Goal: Transaction & Acquisition: Purchase product/service

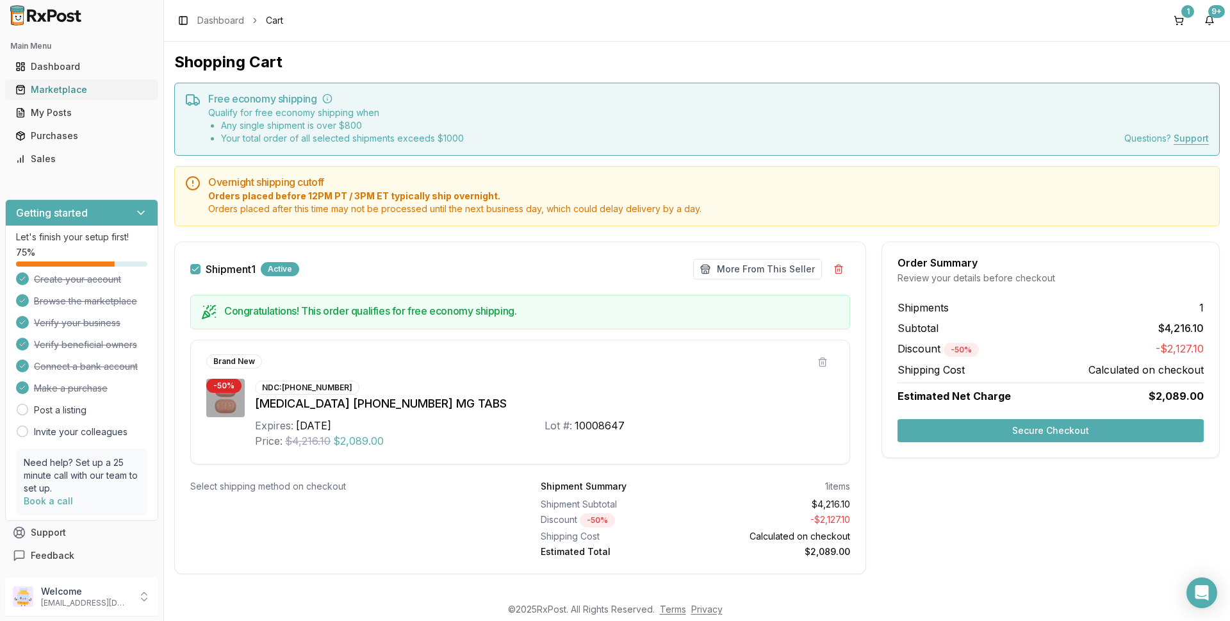
click at [74, 88] on div "Marketplace" at bounding box center [81, 89] width 133 height 13
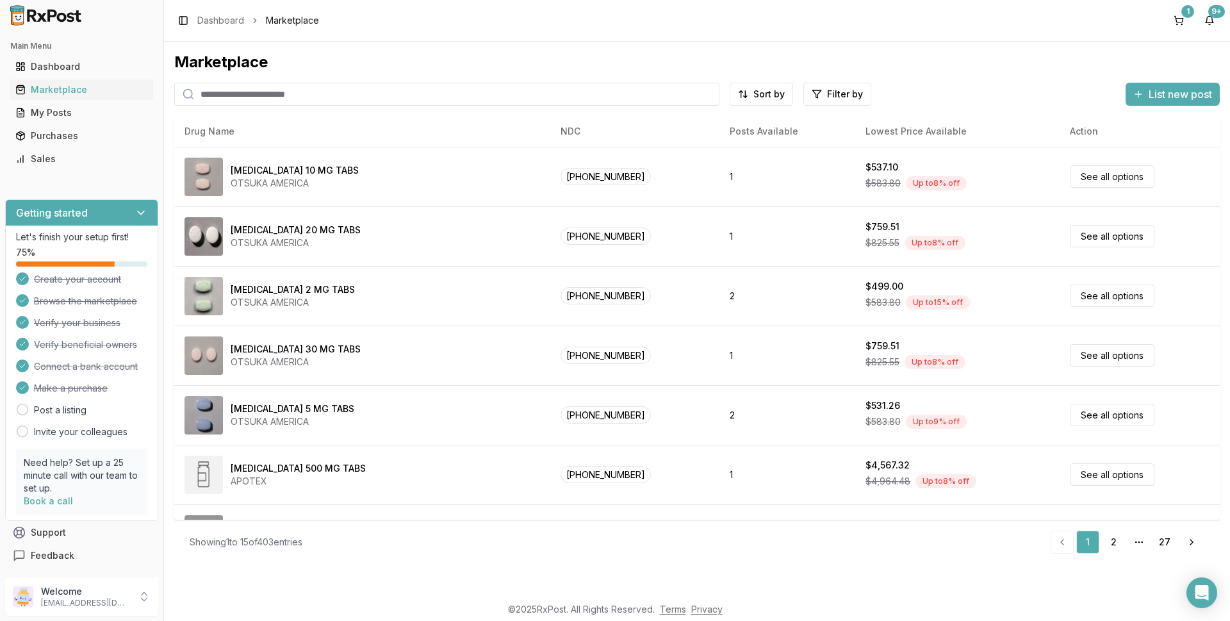
click at [221, 99] on input "search" at bounding box center [446, 94] width 545 height 23
type input "*******"
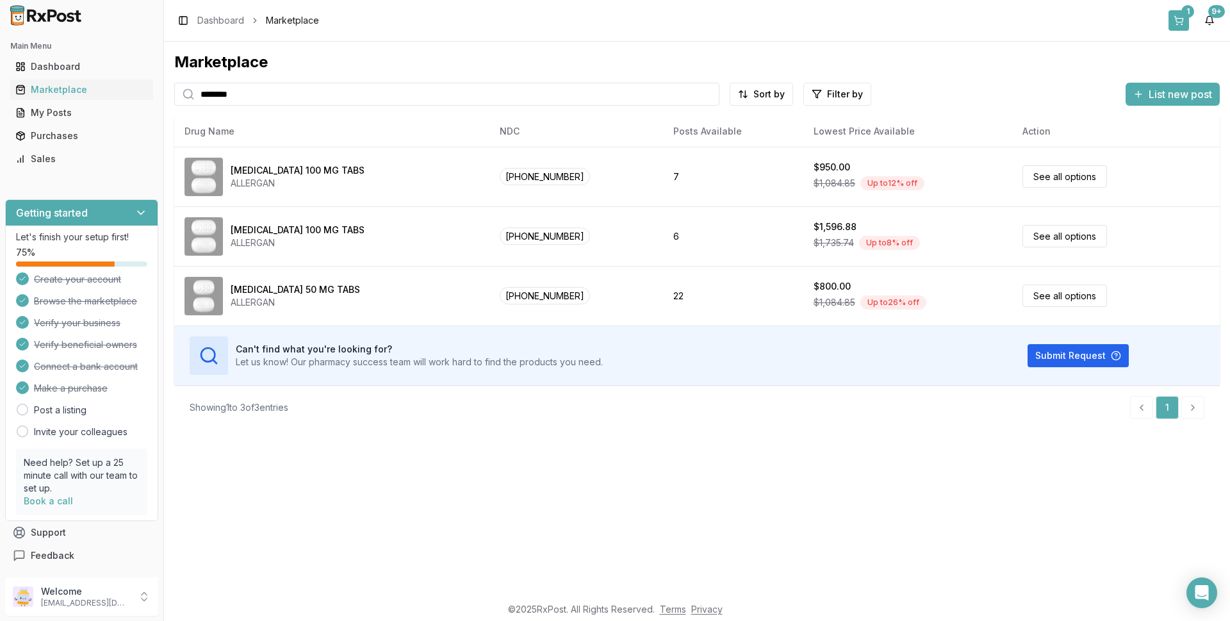
click at [1179, 25] on button "1" at bounding box center [1178, 20] width 20 height 20
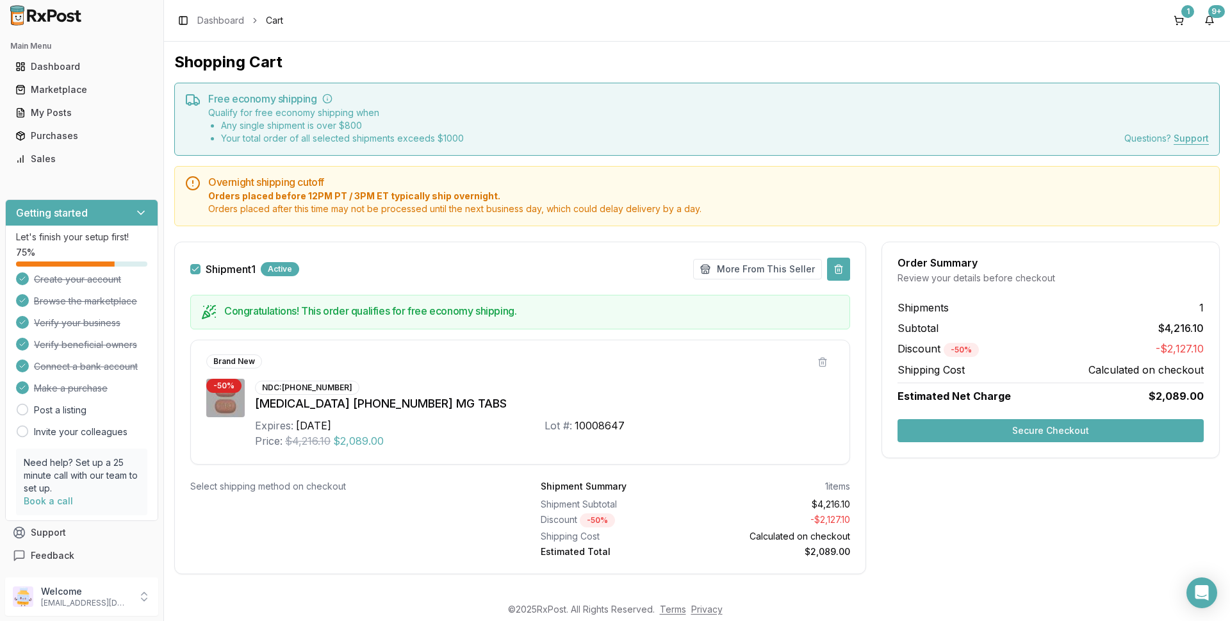
click at [835, 268] on button at bounding box center [838, 269] width 23 height 23
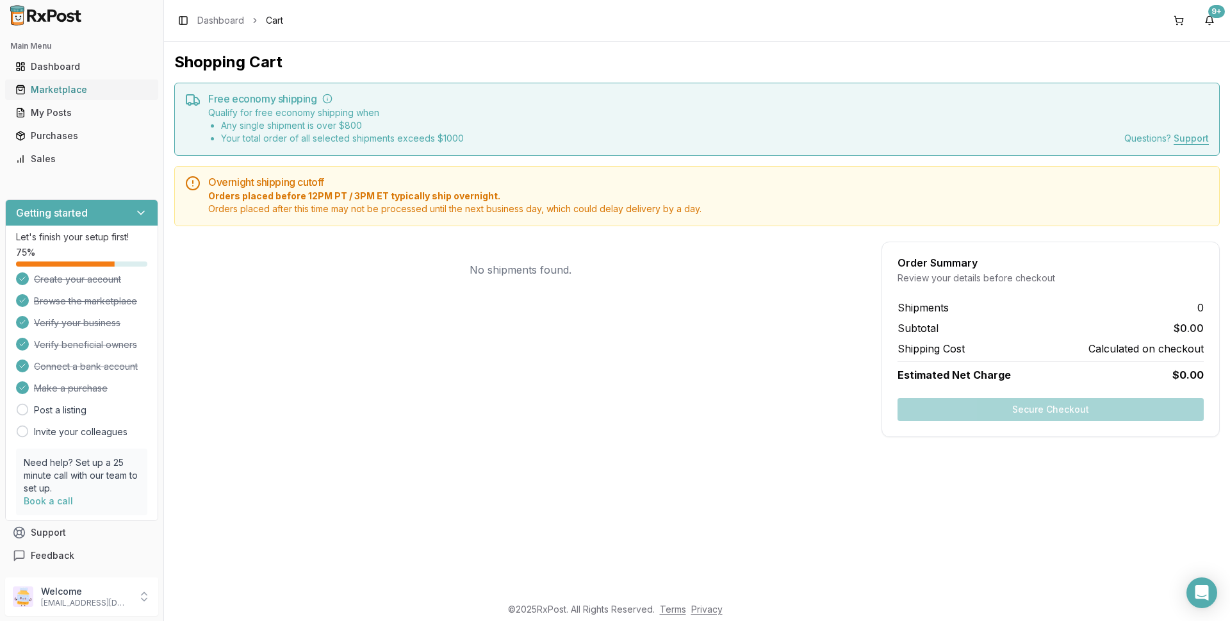
click at [65, 89] on div "Marketplace" at bounding box center [81, 89] width 133 height 13
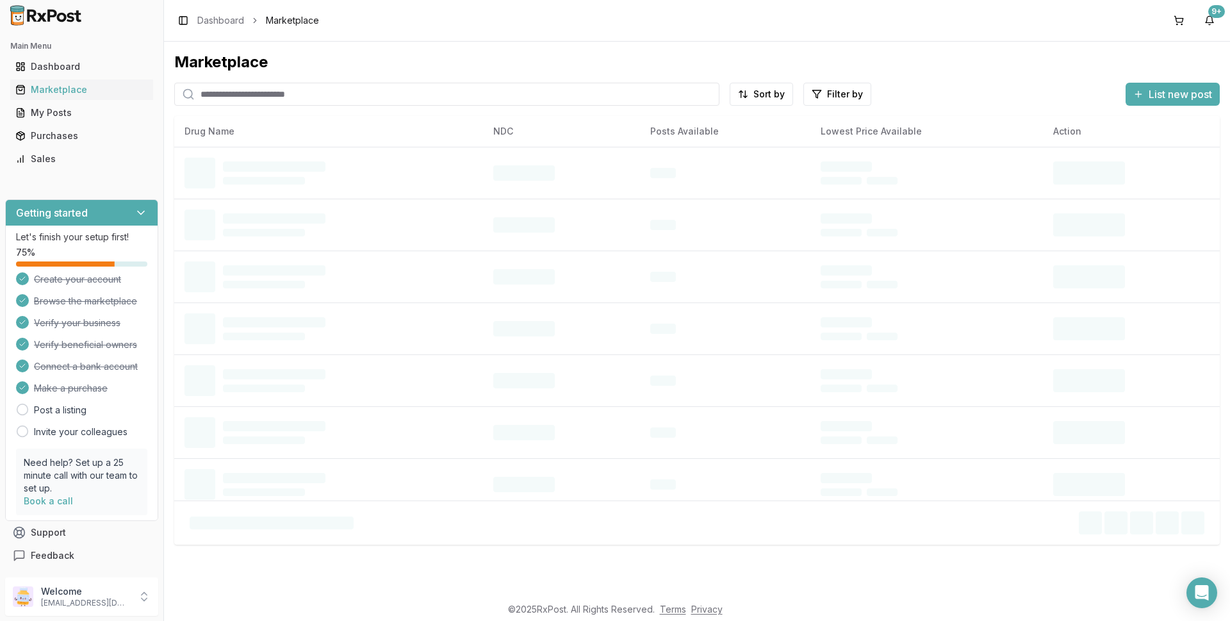
click at [227, 98] on input "search" at bounding box center [446, 94] width 545 height 23
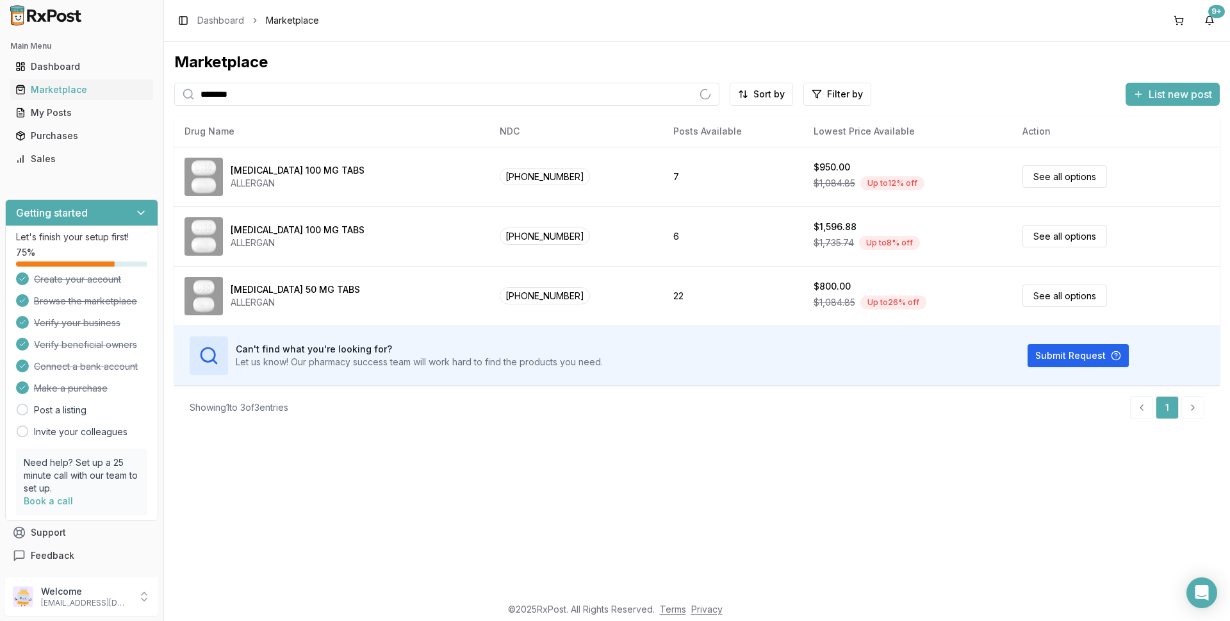
type input "*******"
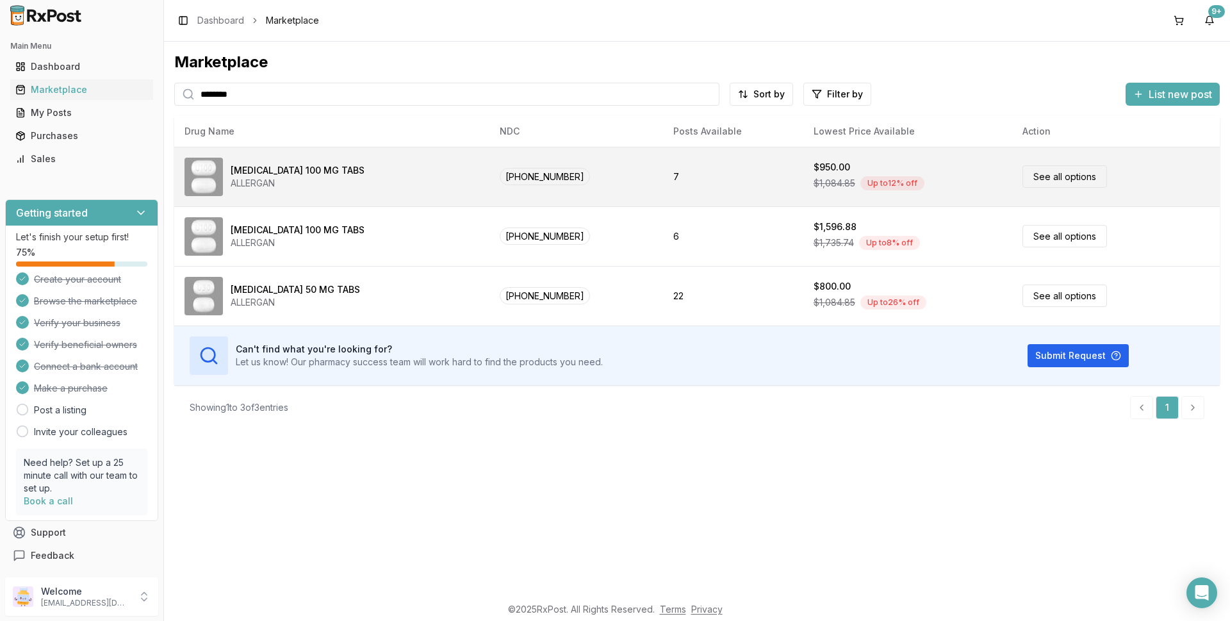
click at [1034, 178] on link "See all options" at bounding box center [1064, 176] width 85 height 22
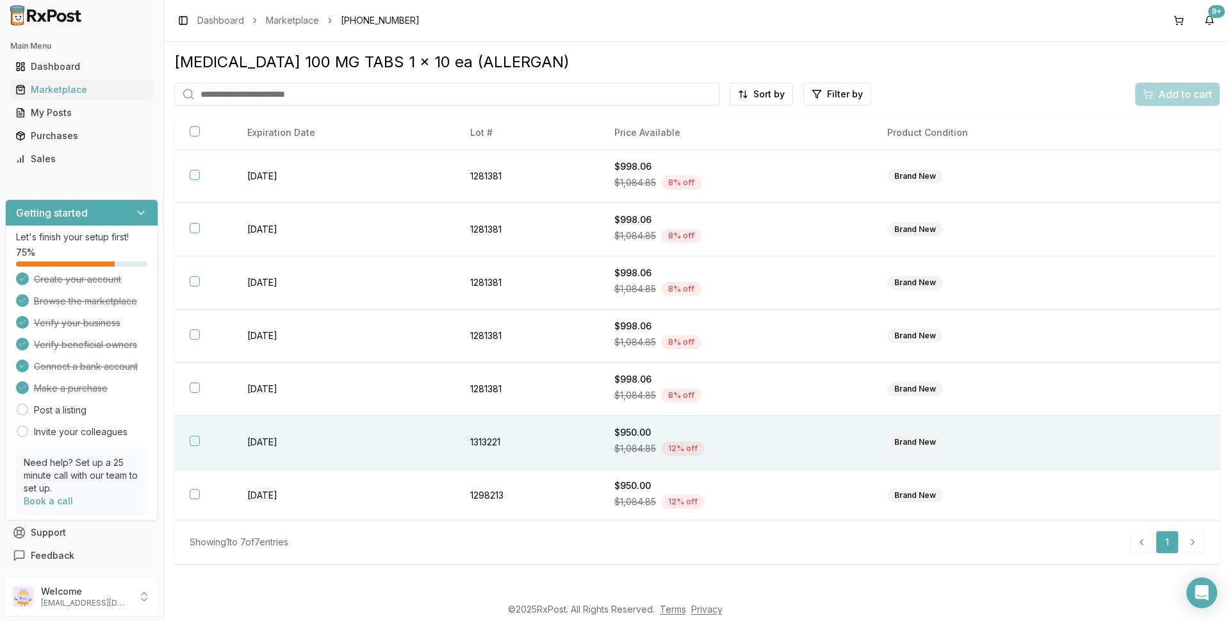
click at [195, 443] on button "button" at bounding box center [195, 441] width 10 height 10
click at [1181, 98] on span "Add to cart" at bounding box center [1185, 93] width 54 height 15
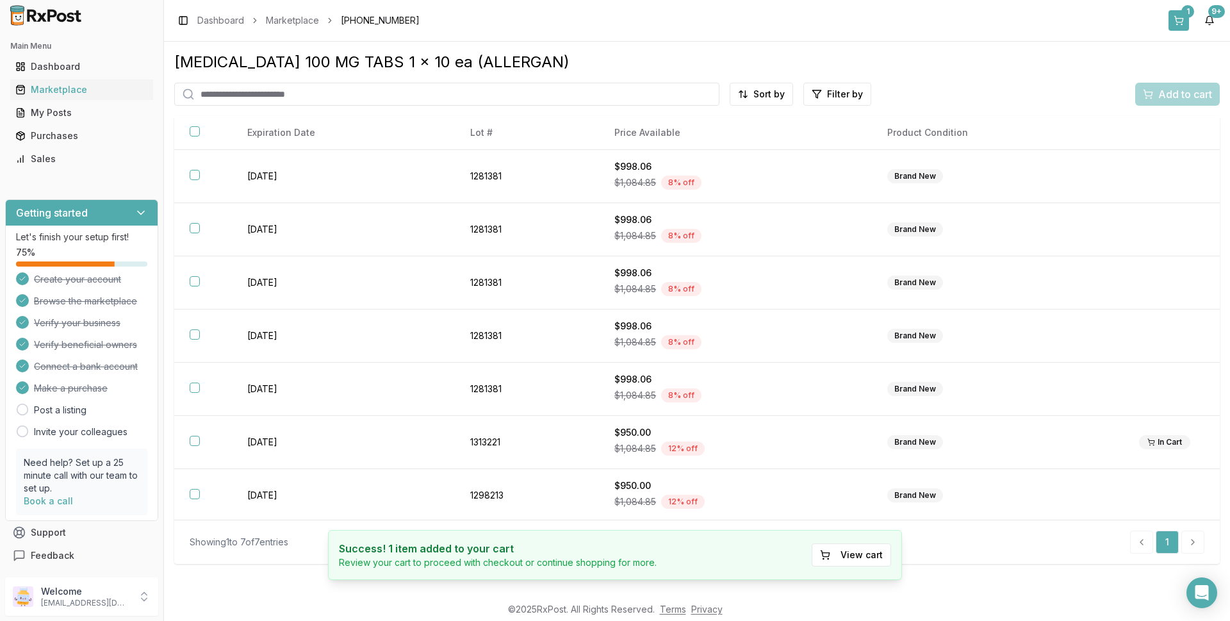
click at [1176, 19] on button "1" at bounding box center [1178, 20] width 20 height 20
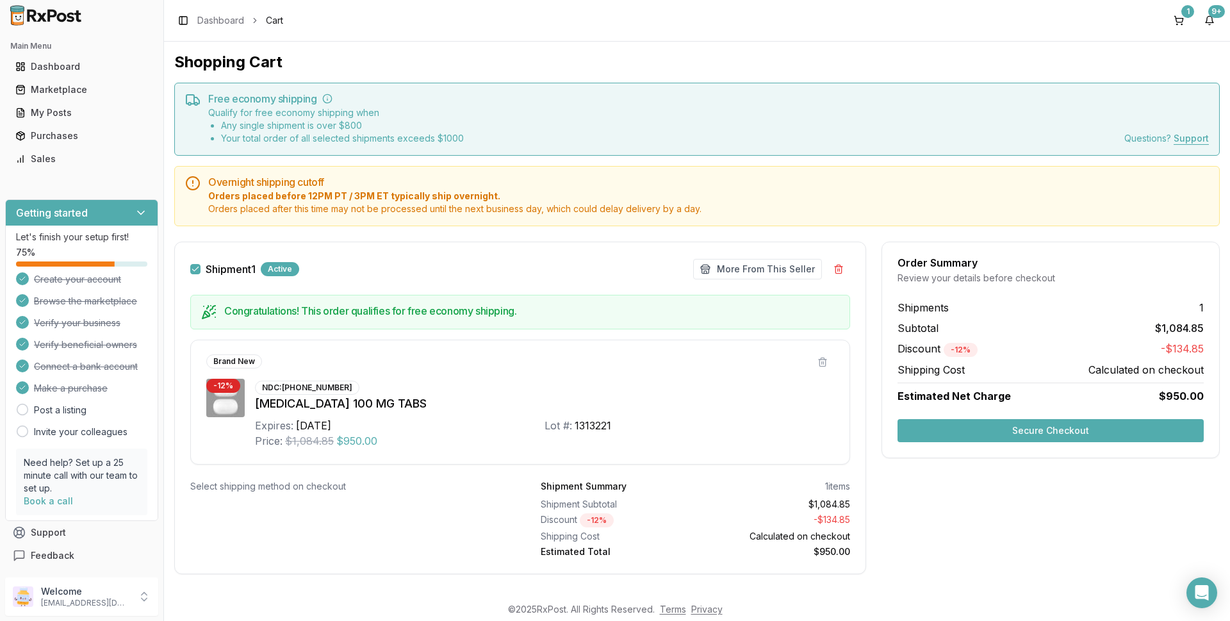
click at [1044, 432] on button "Secure Checkout" at bounding box center [1050, 430] width 306 height 23
